Goal: Manage account settings

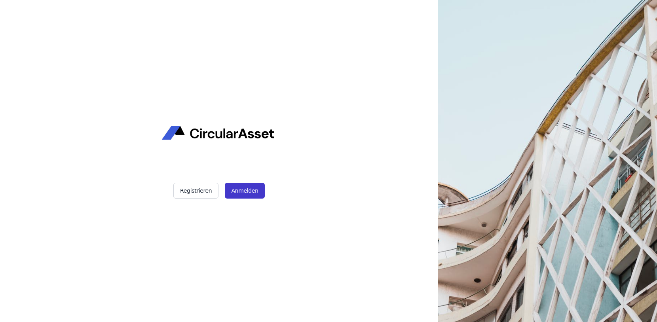
click at [244, 186] on button "Anmelden" at bounding box center [245, 191] width 40 height 16
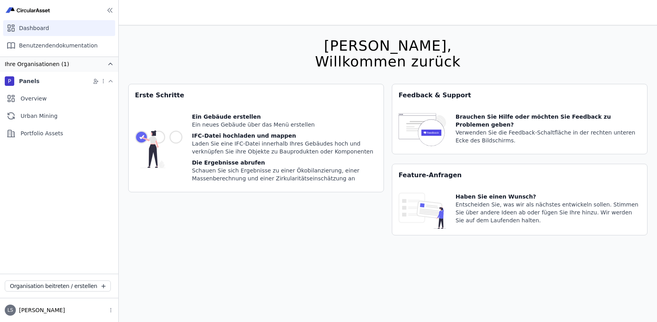
click at [171, 65] on div "Hallo Lukas, Willkommen zurück Sie verwenden derzeit eine Beta-Version. Es könn…" at bounding box center [387, 186] width 519 height 322
click at [41, 133] on div "Portfolio Assets" at bounding box center [59, 133] width 109 height 16
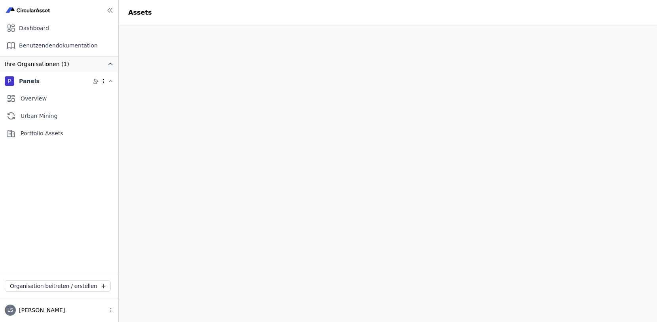
click at [101, 80] on icon at bounding box center [104, 81] width 6 height 6
click at [50, 167] on nav "Ihre Organisationen (1) P Panels Mitglieder verwalten Organisation bearbeiten O…" at bounding box center [59, 165] width 118 height 217
click at [110, 310] on icon at bounding box center [110, 310] width 0 height 4
click at [102, 283] on div "Einstellungen" at bounding box center [83, 280] width 48 height 8
select select "*"
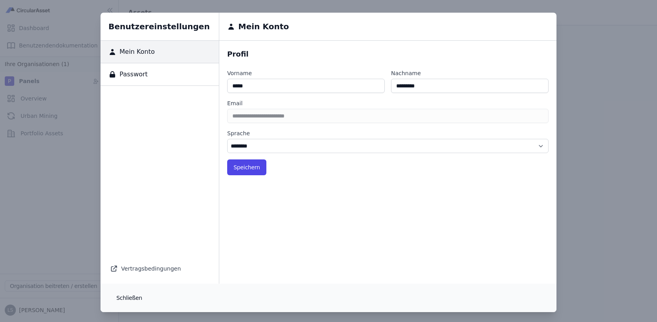
click at [127, 290] on button "Schließen" at bounding box center [129, 298] width 38 height 16
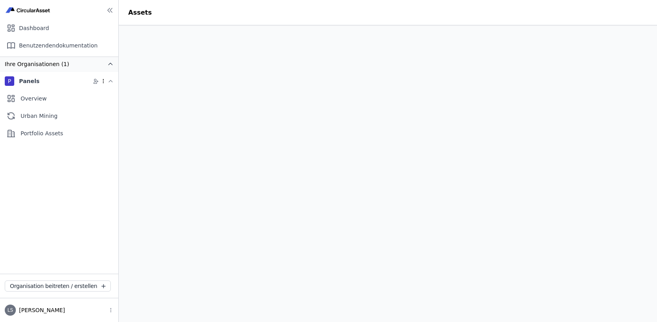
click at [103, 82] on icon at bounding box center [104, 81] width 6 height 6
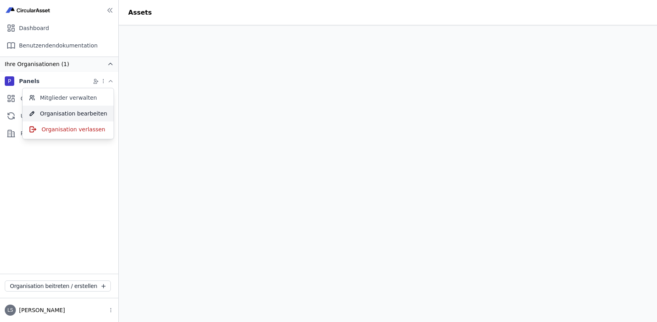
click at [71, 114] on div "Organisation bearbeiten" at bounding box center [68, 114] width 91 height 16
select select "**********"
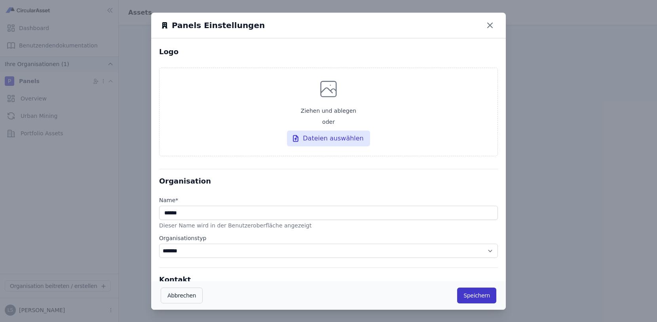
click at [482, 301] on button "Speichern" at bounding box center [476, 296] width 39 height 16
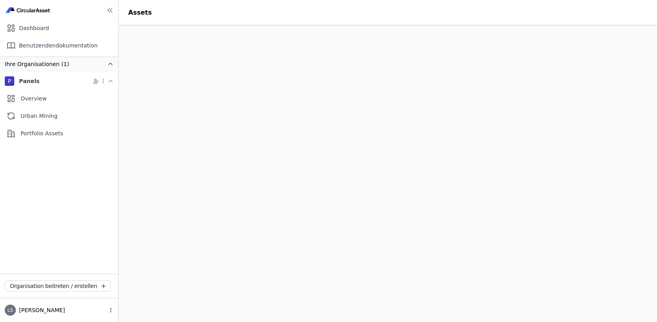
click at [111, 313] on icon at bounding box center [111, 310] width 6 height 6
click at [97, 294] on div "Ausloggen" at bounding box center [79, 294] width 40 height 8
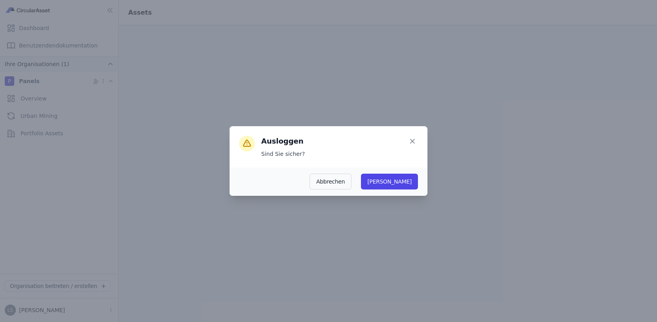
click at [418, 185] on div "Abbrechen Ja" at bounding box center [329, 181] width 198 height 28
click at [412, 185] on button "Ja" at bounding box center [389, 182] width 57 height 16
